Goal: Task Accomplishment & Management: Use online tool/utility

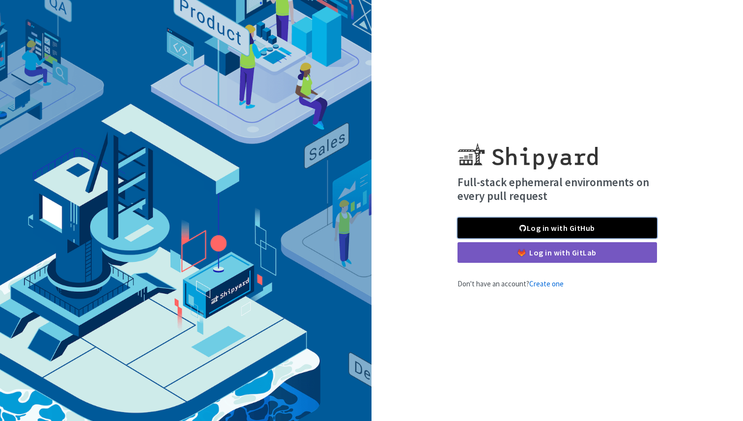
click at [487, 227] on link "Log in with GitHub" at bounding box center [558, 228] width 200 height 21
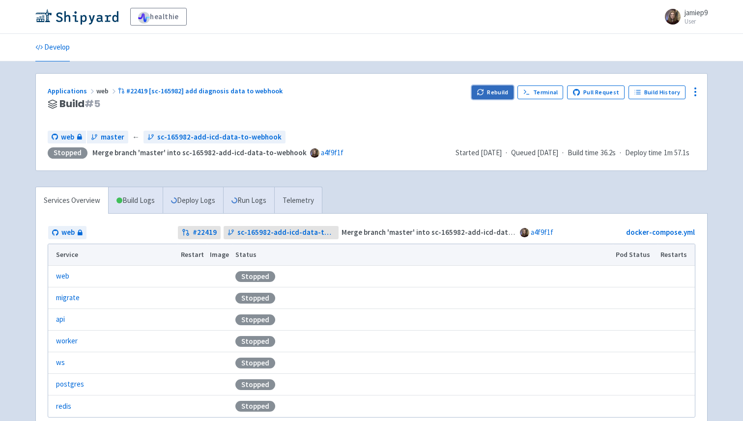
click at [484, 93] on icon "button" at bounding box center [480, 91] width 7 height 7
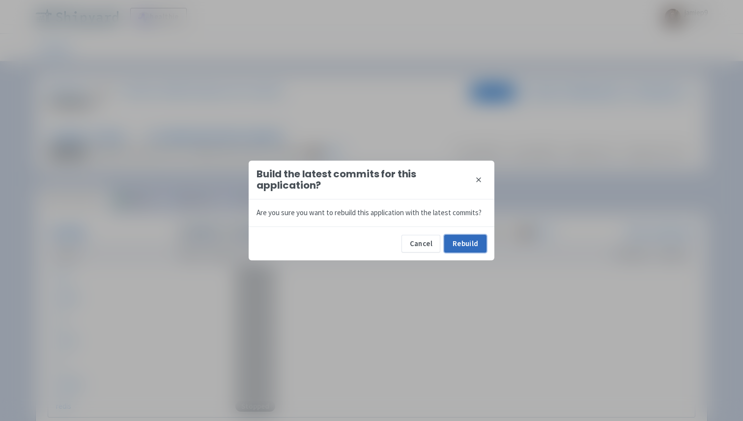
click at [456, 244] on button "Rebuild" at bounding box center [465, 244] width 42 height 18
